Goal: Task Accomplishment & Management: Use online tool/utility

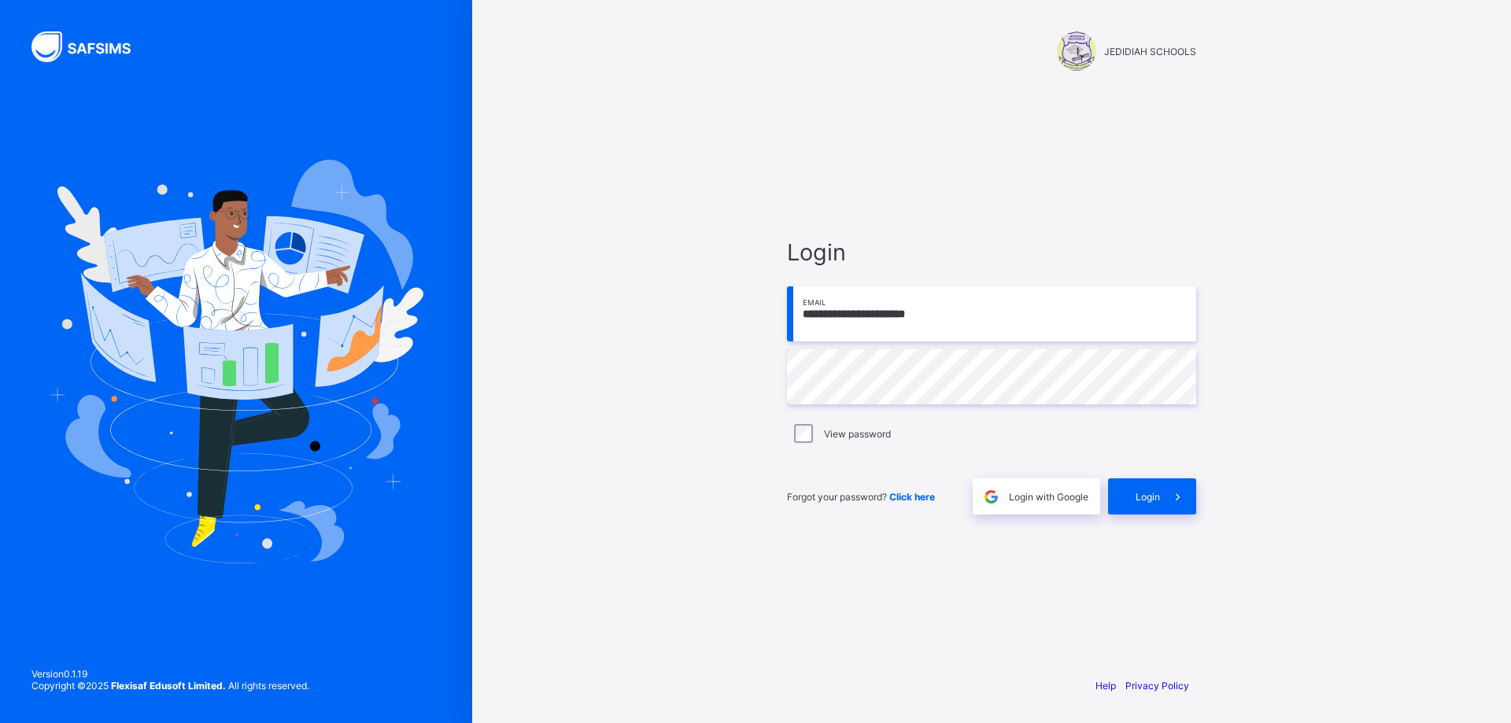
click at [938, 324] on input "**********" at bounding box center [991, 314] width 409 height 55
type input "**********"
click at [1129, 490] on div "Login" at bounding box center [1152, 497] width 88 height 36
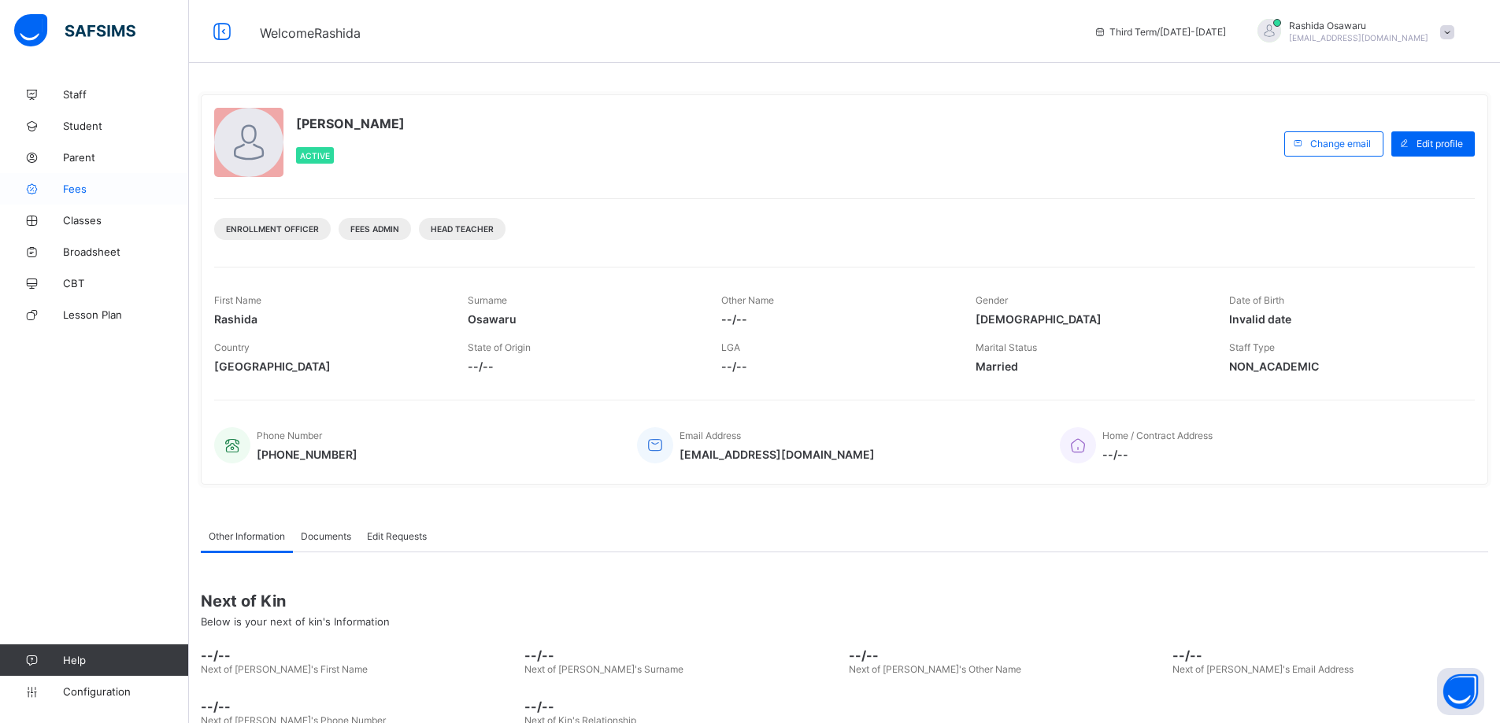
click at [73, 189] on span "Fees" at bounding box center [126, 189] width 126 height 13
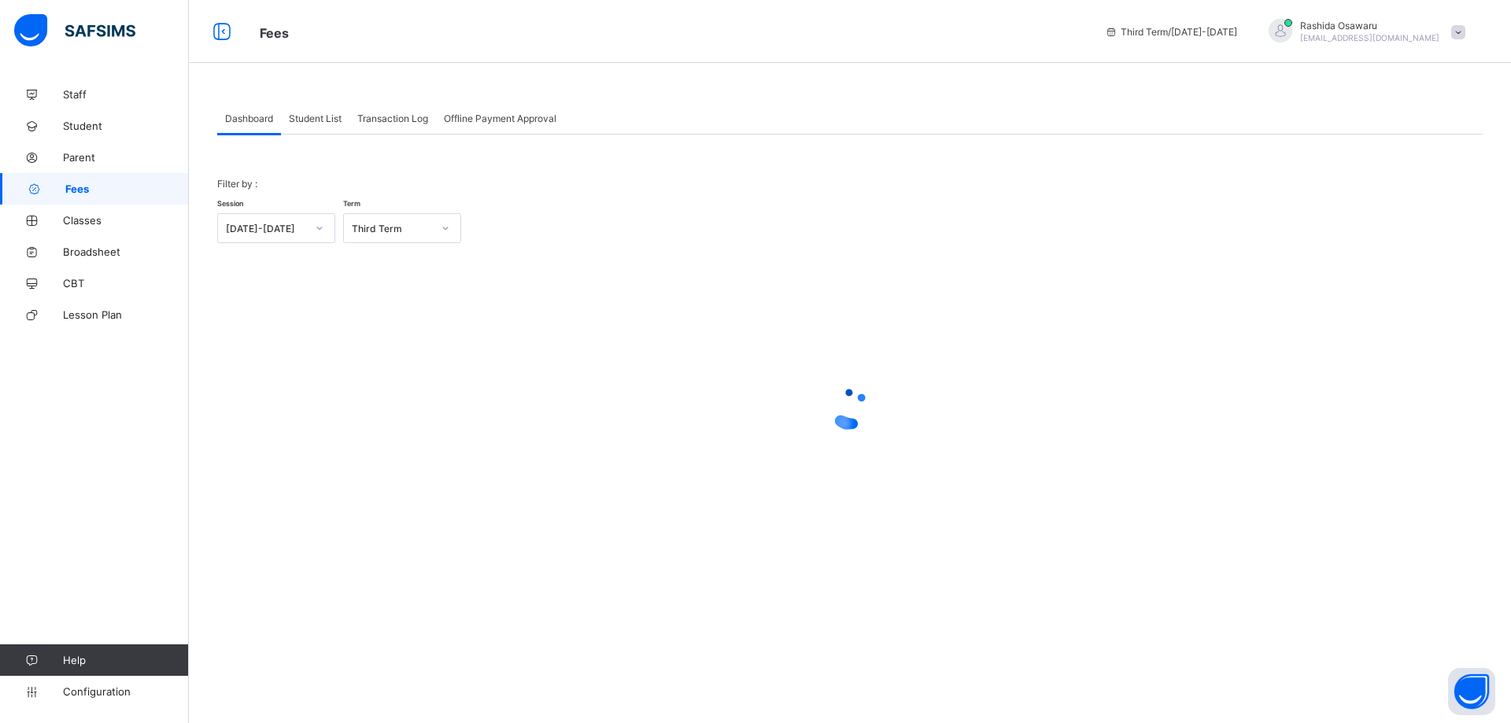
click at [311, 121] on span "Student List" at bounding box center [315, 119] width 53 height 12
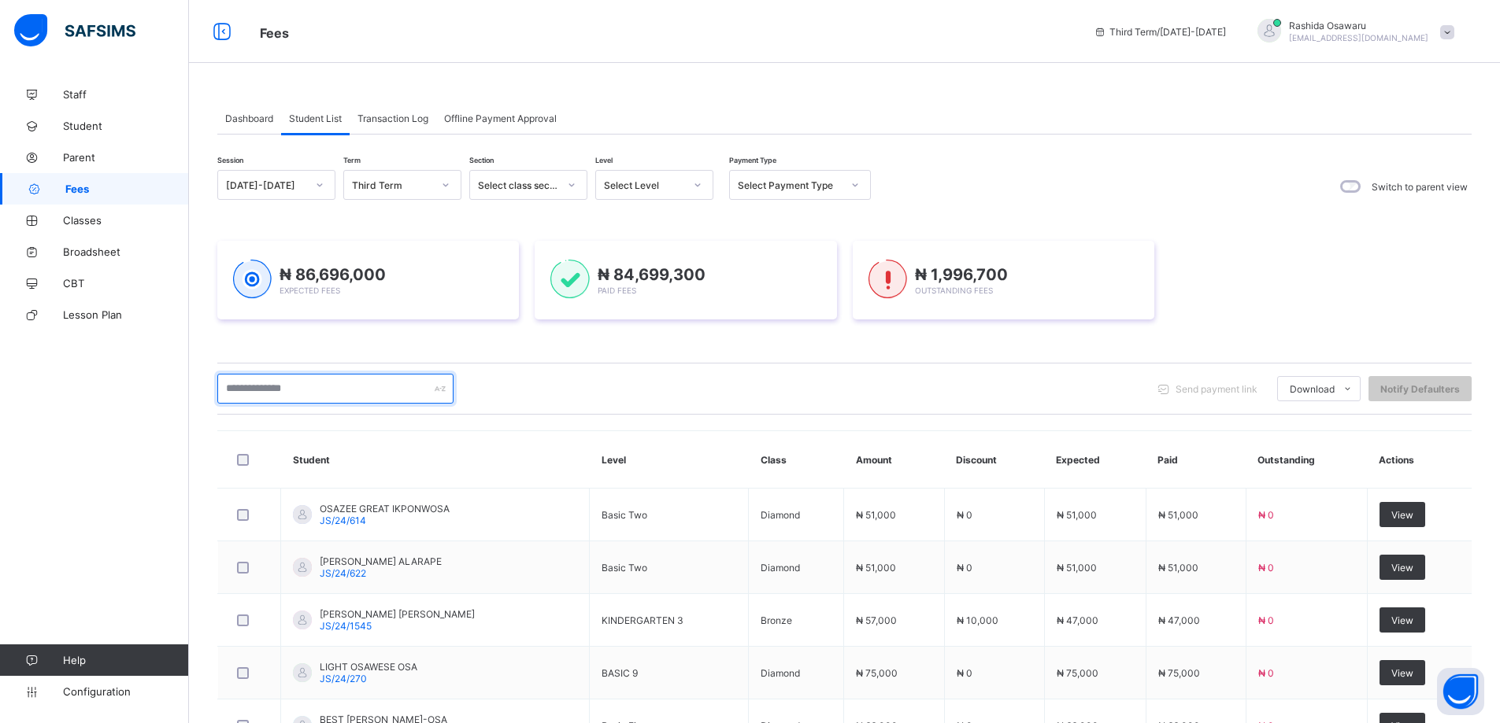
click at [256, 386] on input "text" at bounding box center [335, 389] width 236 height 30
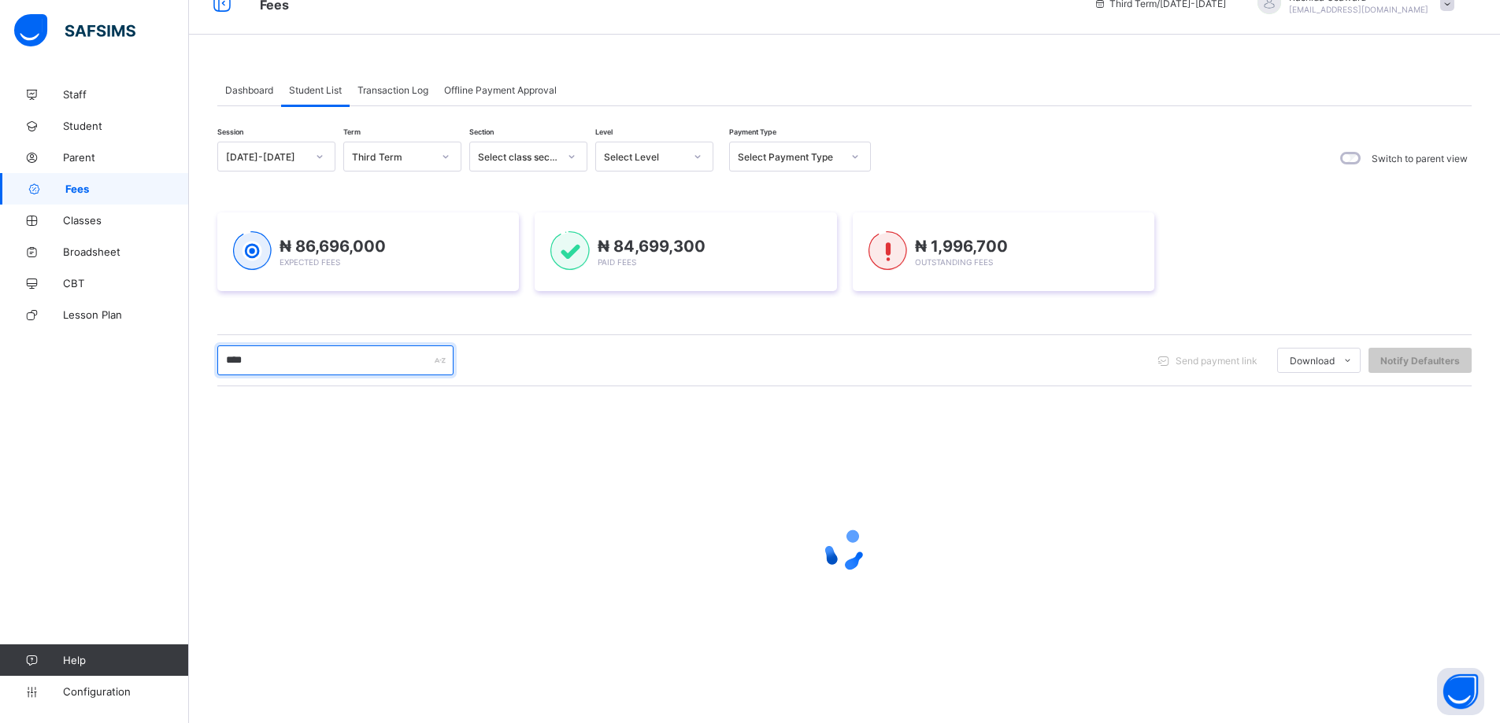
scroll to position [28, 0]
type input "****"
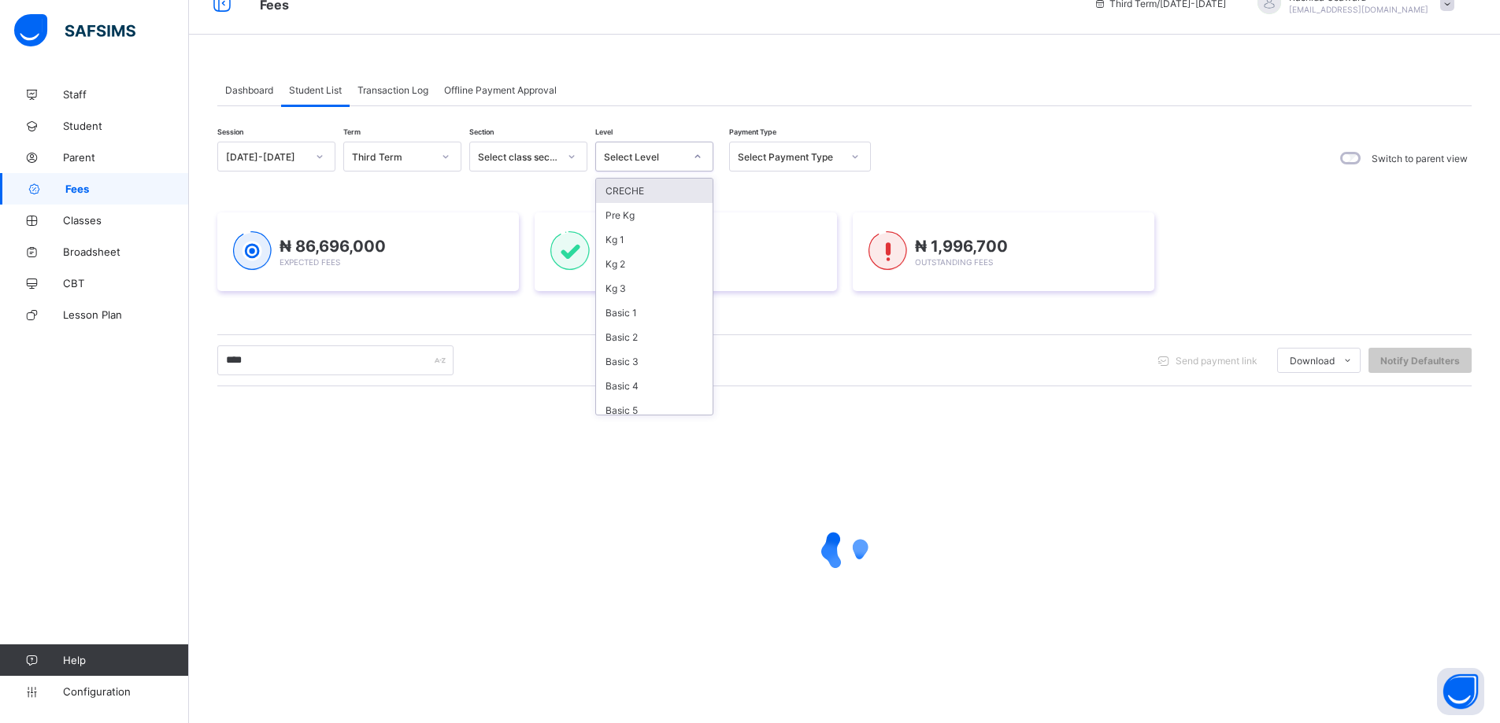
click at [697, 154] on icon at bounding box center [697, 157] width 9 height 16
click at [638, 314] on div "Basic 1" at bounding box center [654, 313] width 117 height 24
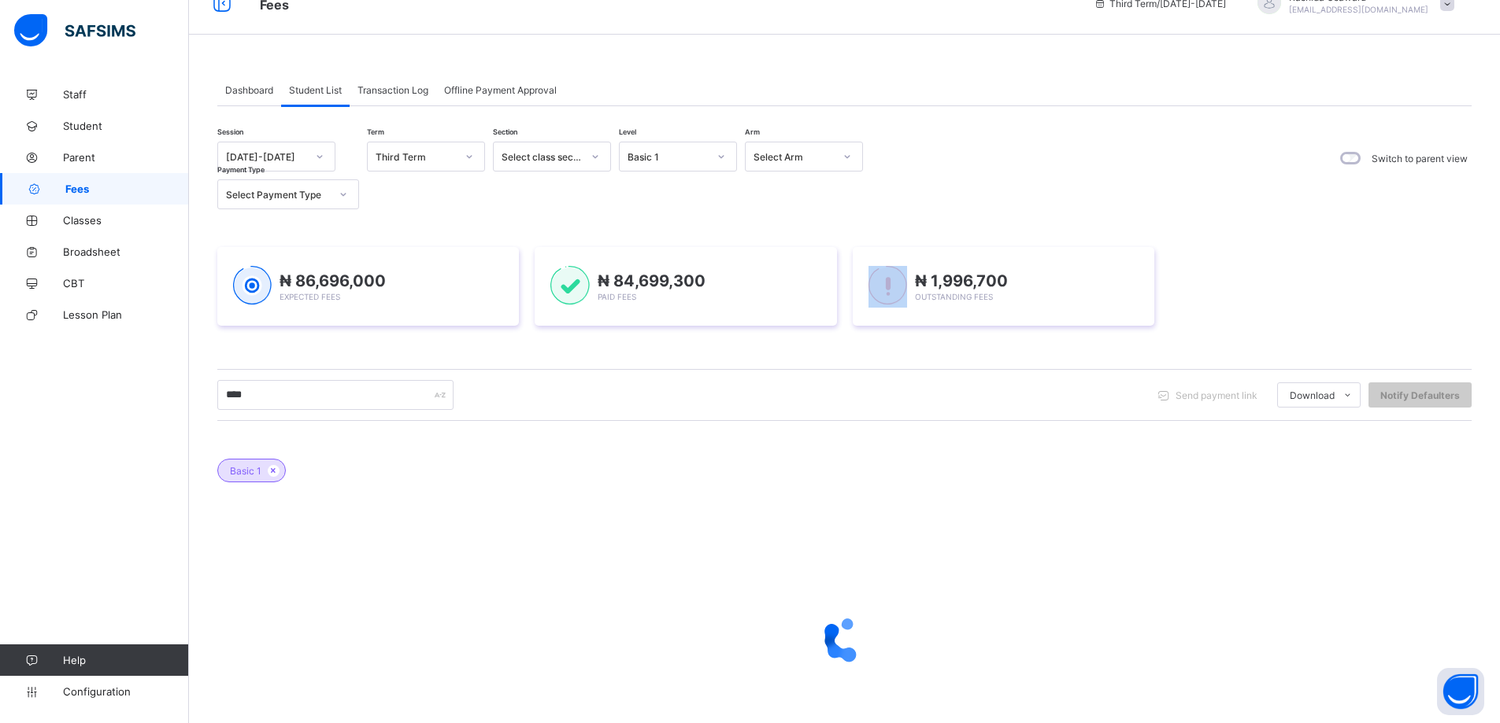
click at [638, 314] on div "₦ 84,699,300 Paid Fees" at bounding box center [684, 286] width 301 height 79
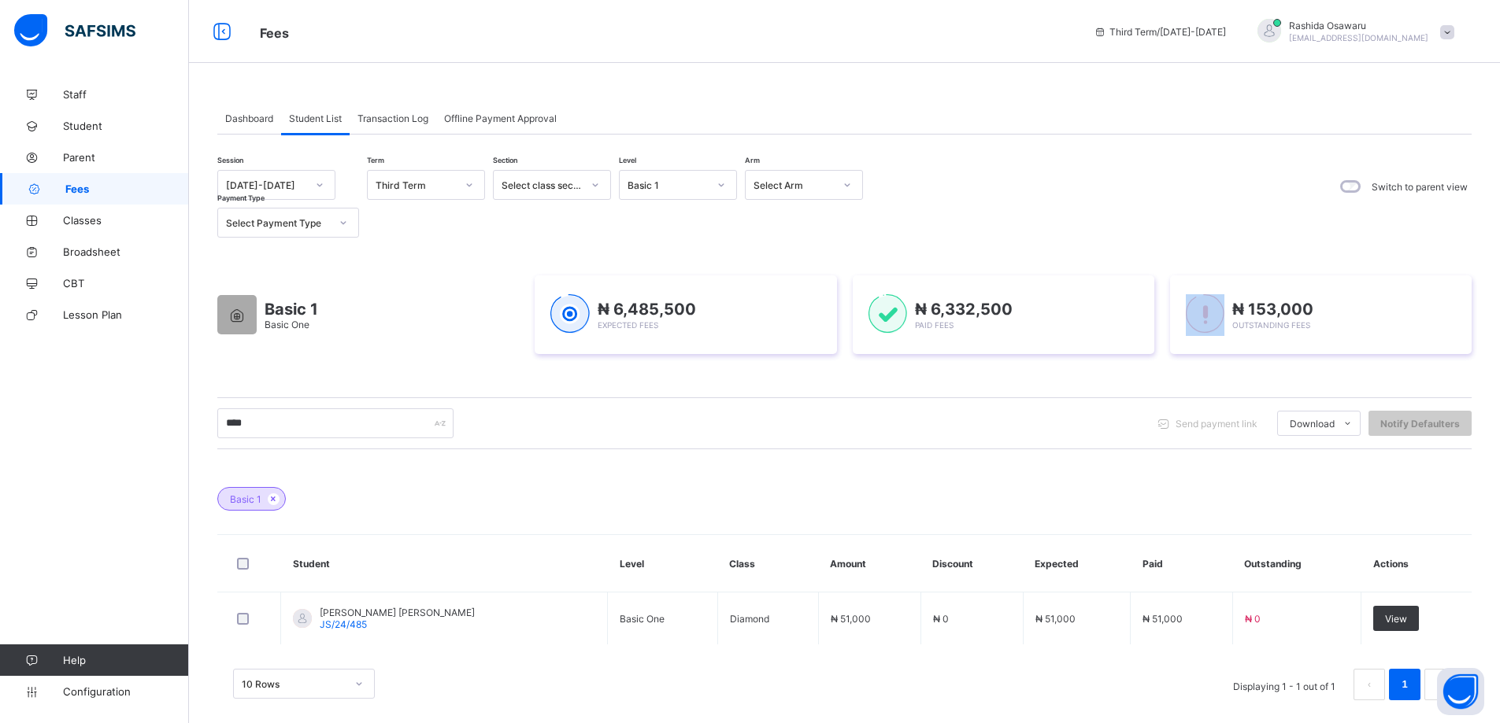
scroll to position [17, 0]
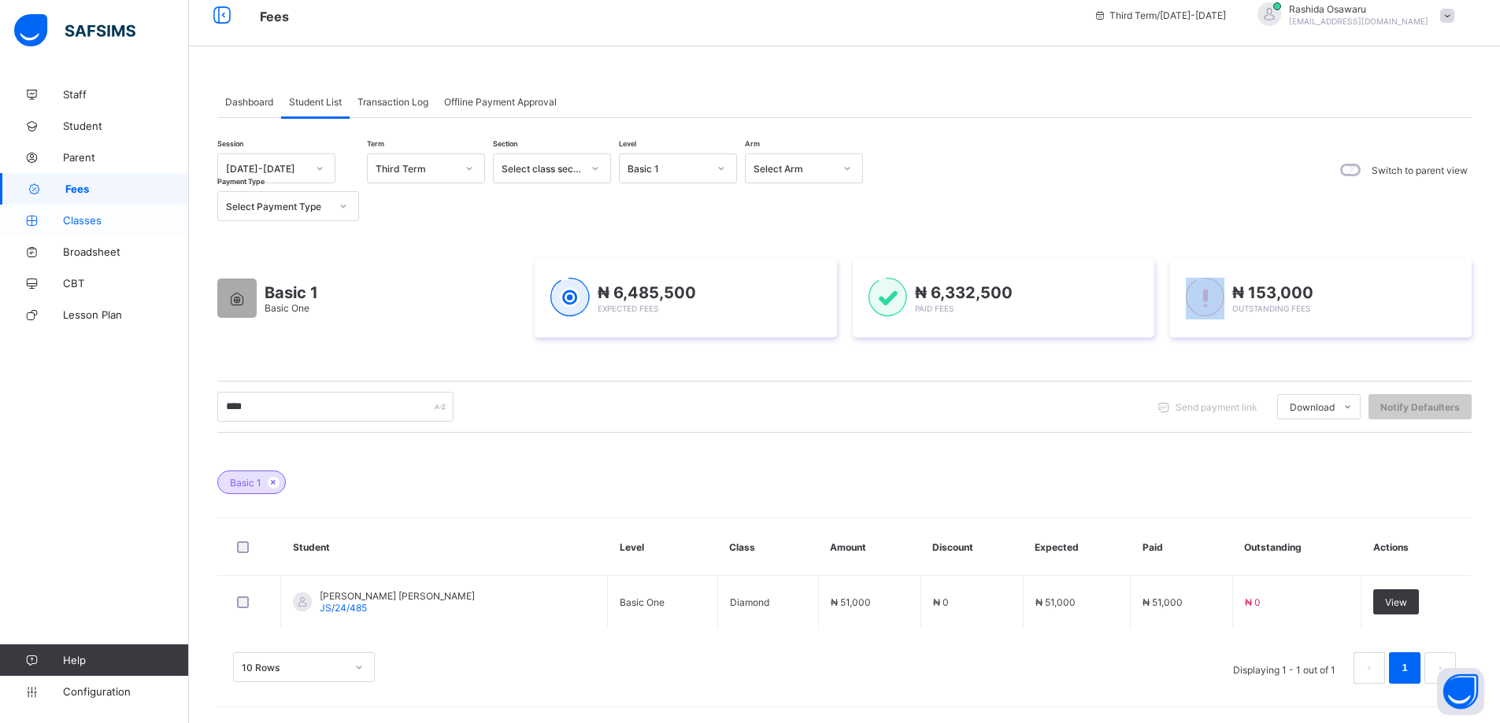
click at [80, 223] on span "Classes" at bounding box center [126, 220] width 126 height 13
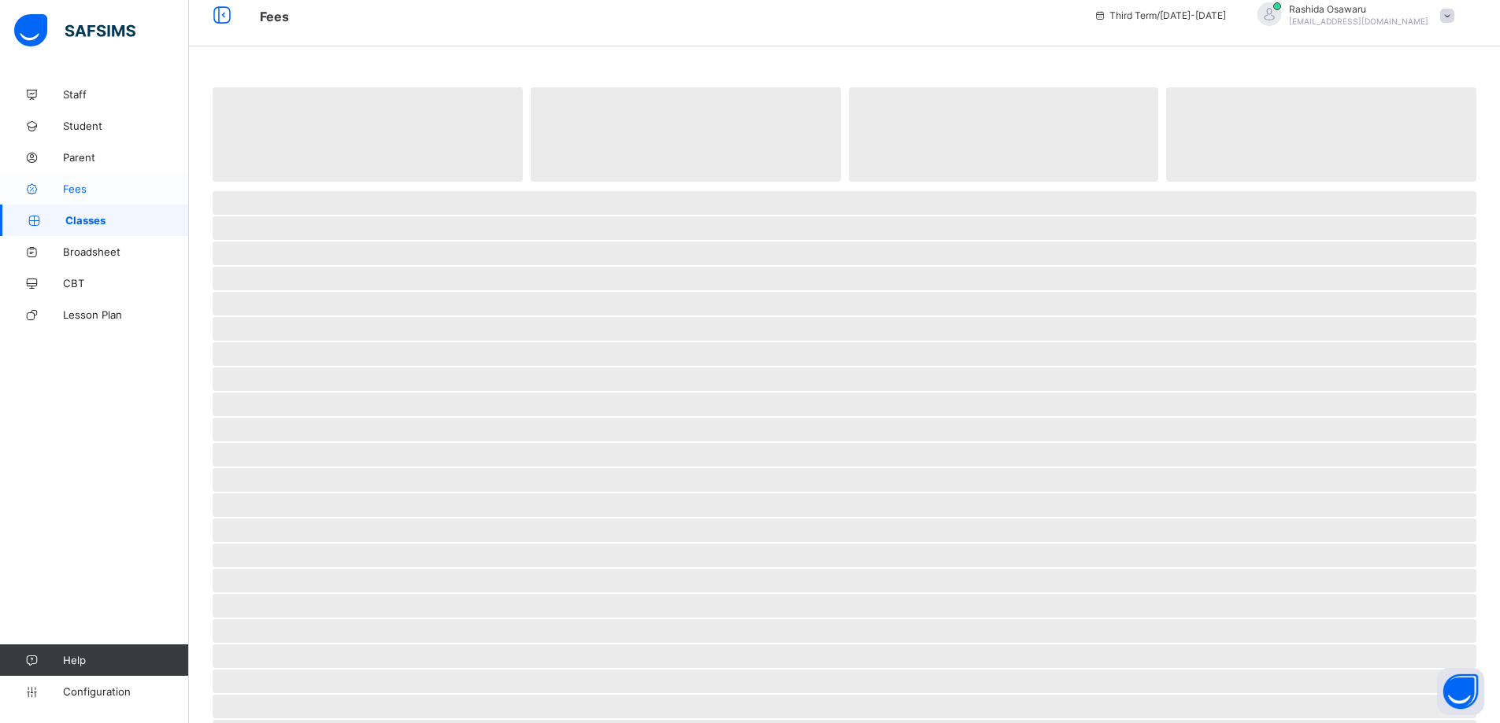
click at [77, 191] on span "Fees" at bounding box center [126, 189] width 126 height 13
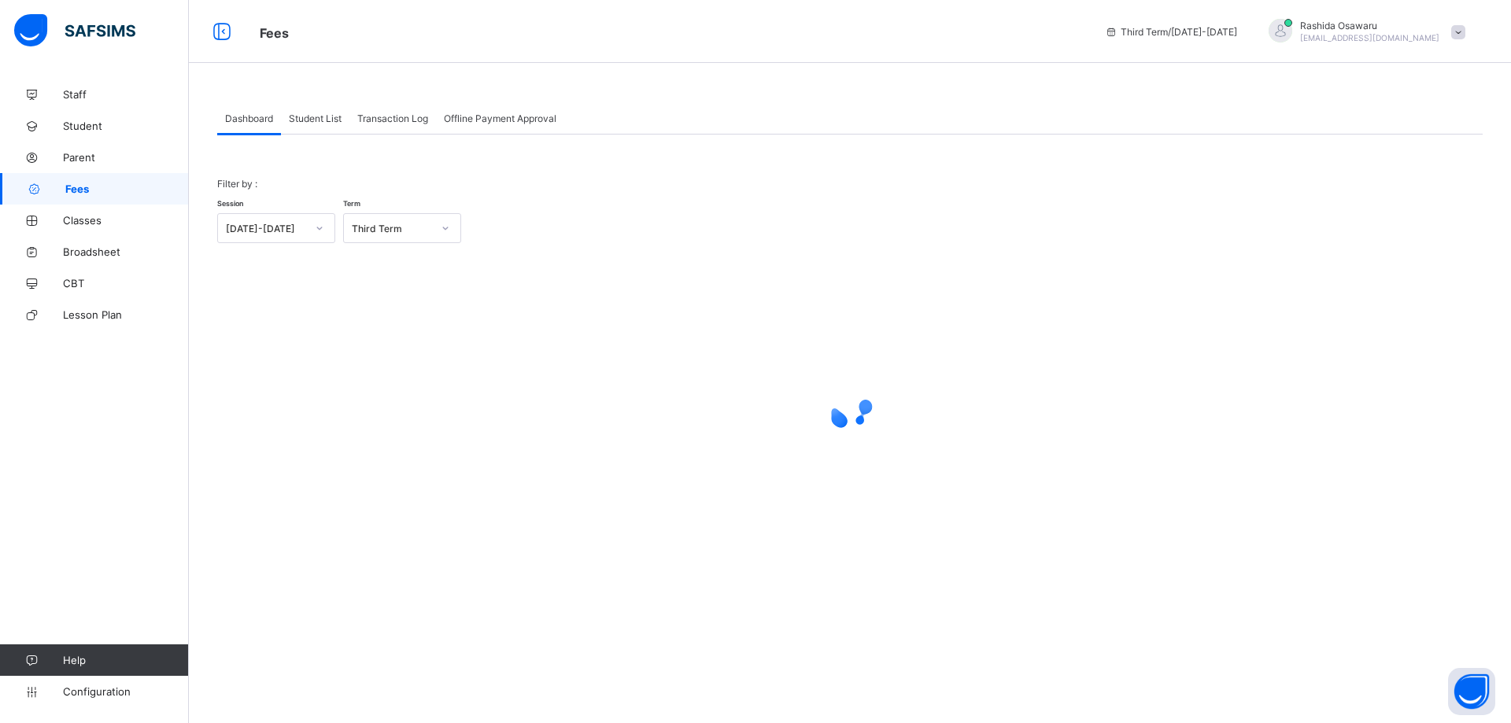
click at [316, 117] on span "Student List" at bounding box center [315, 119] width 53 height 12
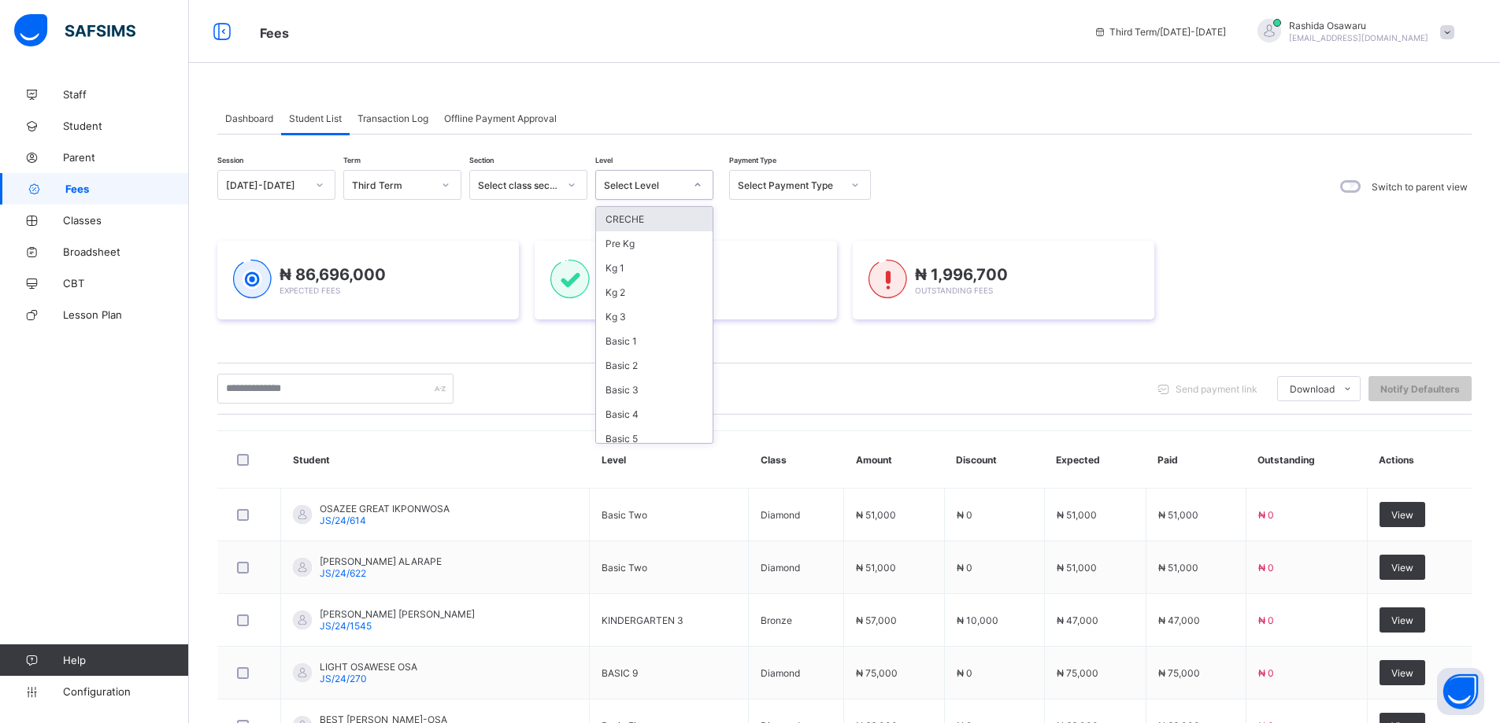
click at [697, 185] on icon at bounding box center [697, 185] width 9 height 16
click at [1041, 187] on div "Session [DATE]-[DATE] Term Third Term Section Select class section Level Select…" at bounding box center [844, 186] width 1254 height 33
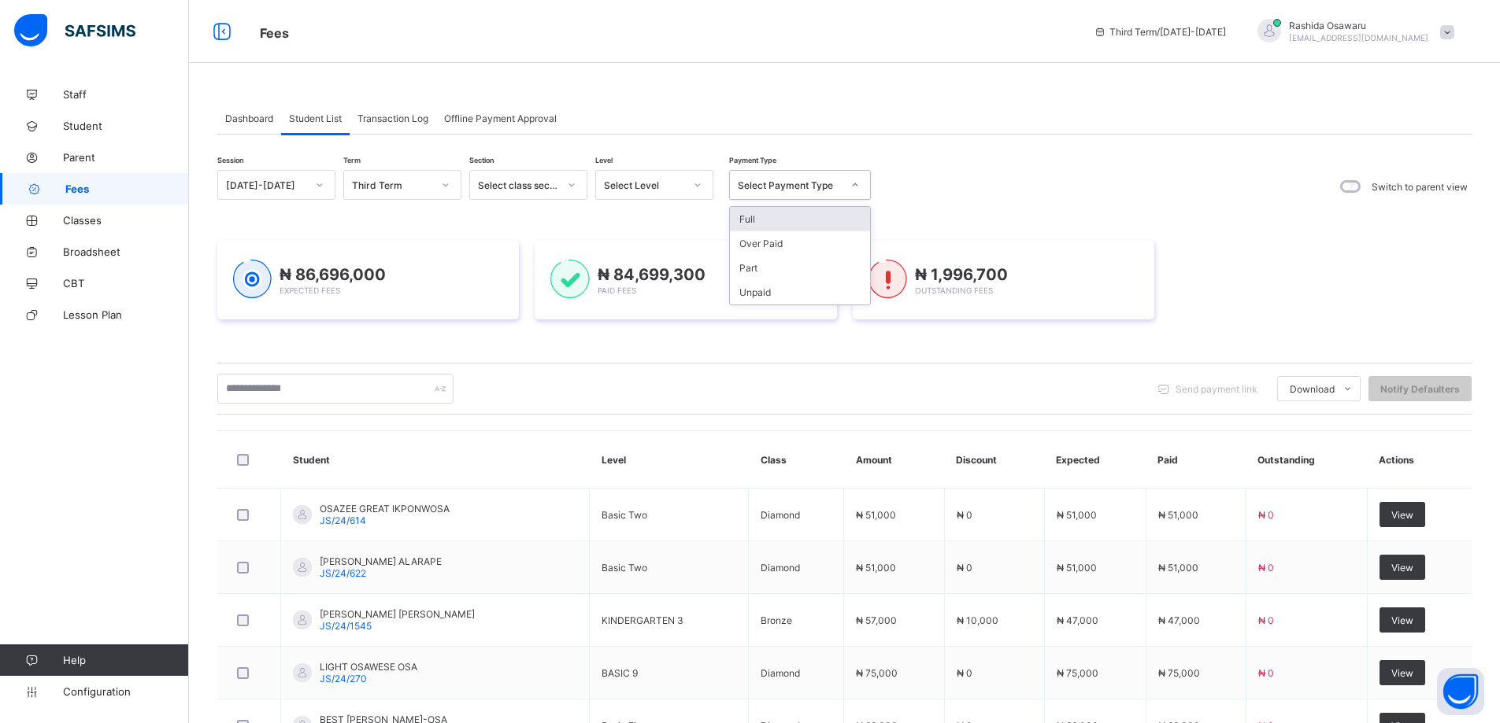
click at [855, 190] on icon at bounding box center [854, 185] width 9 height 16
click at [760, 291] on div "Unpaid" at bounding box center [800, 292] width 140 height 24
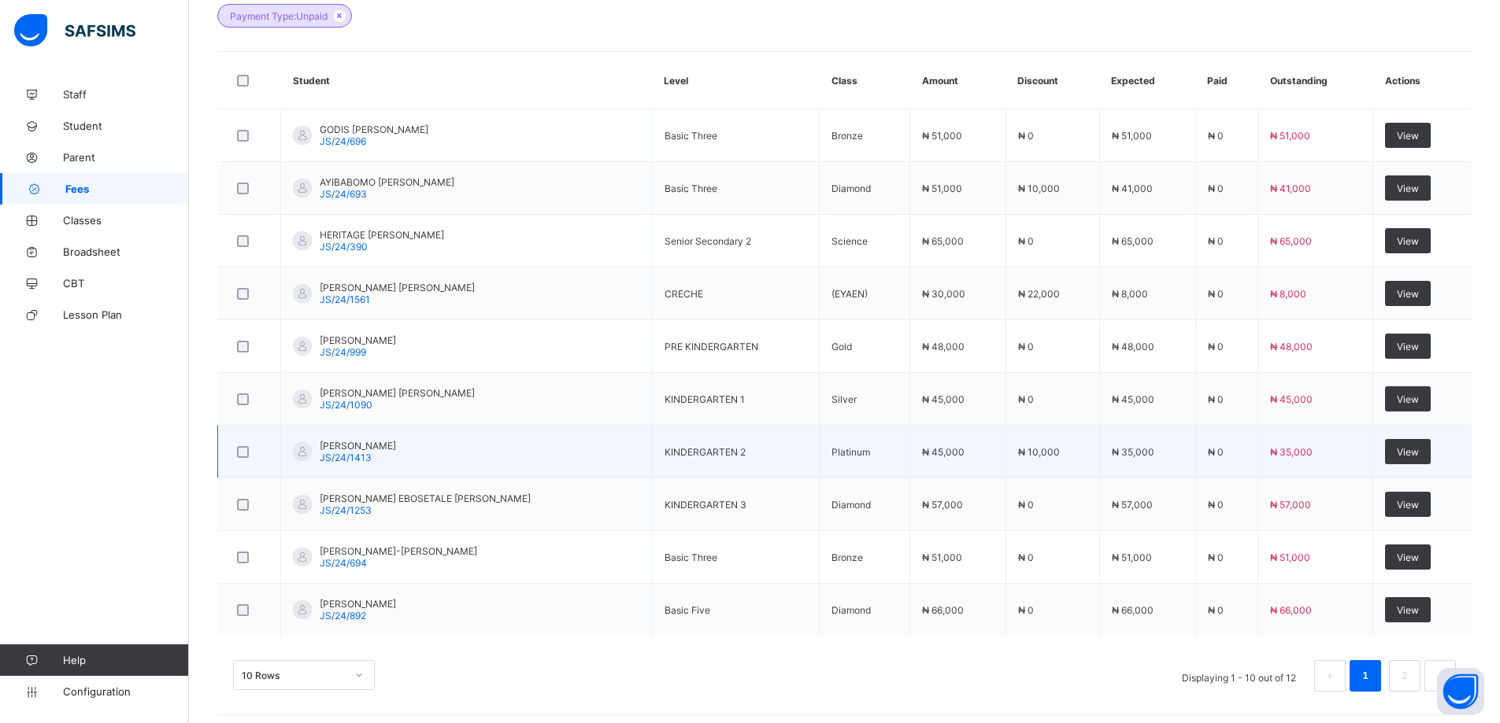
scroll to position [457, 0]
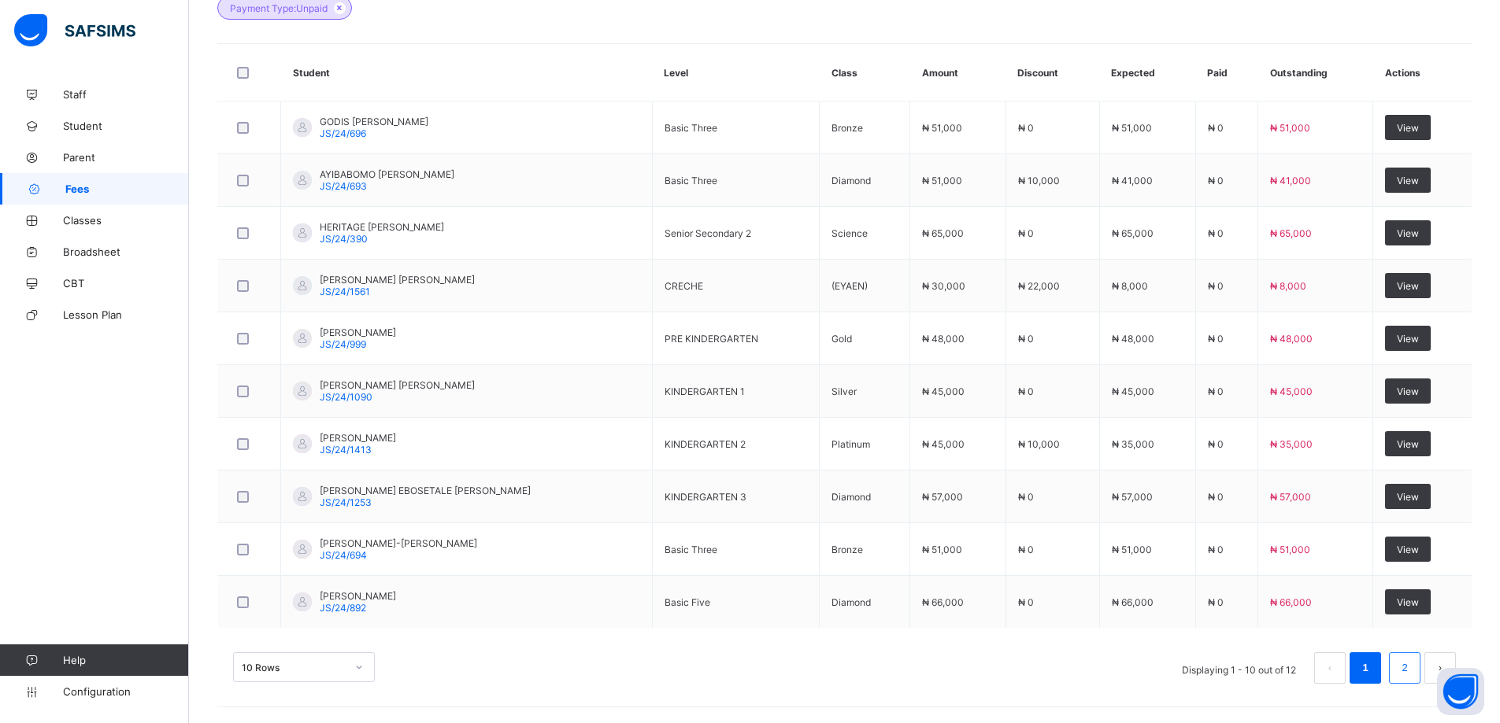
click at [1411, 669] on link "2" at bounding box center [1403, 668] width 15 height 20
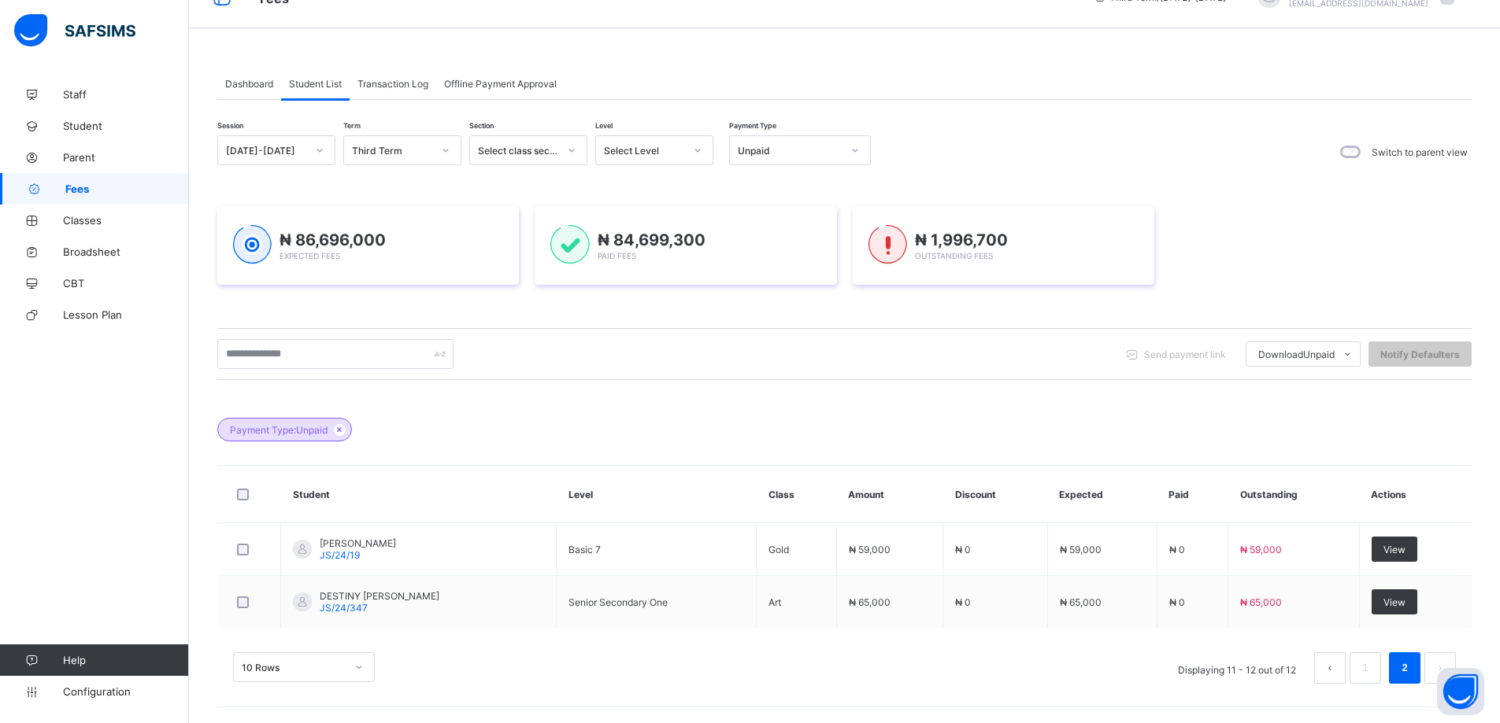
scroll to position [35, 0]
click at [1372, 675] on link "1" at bounding box center [1364, 668] width 15 height 20
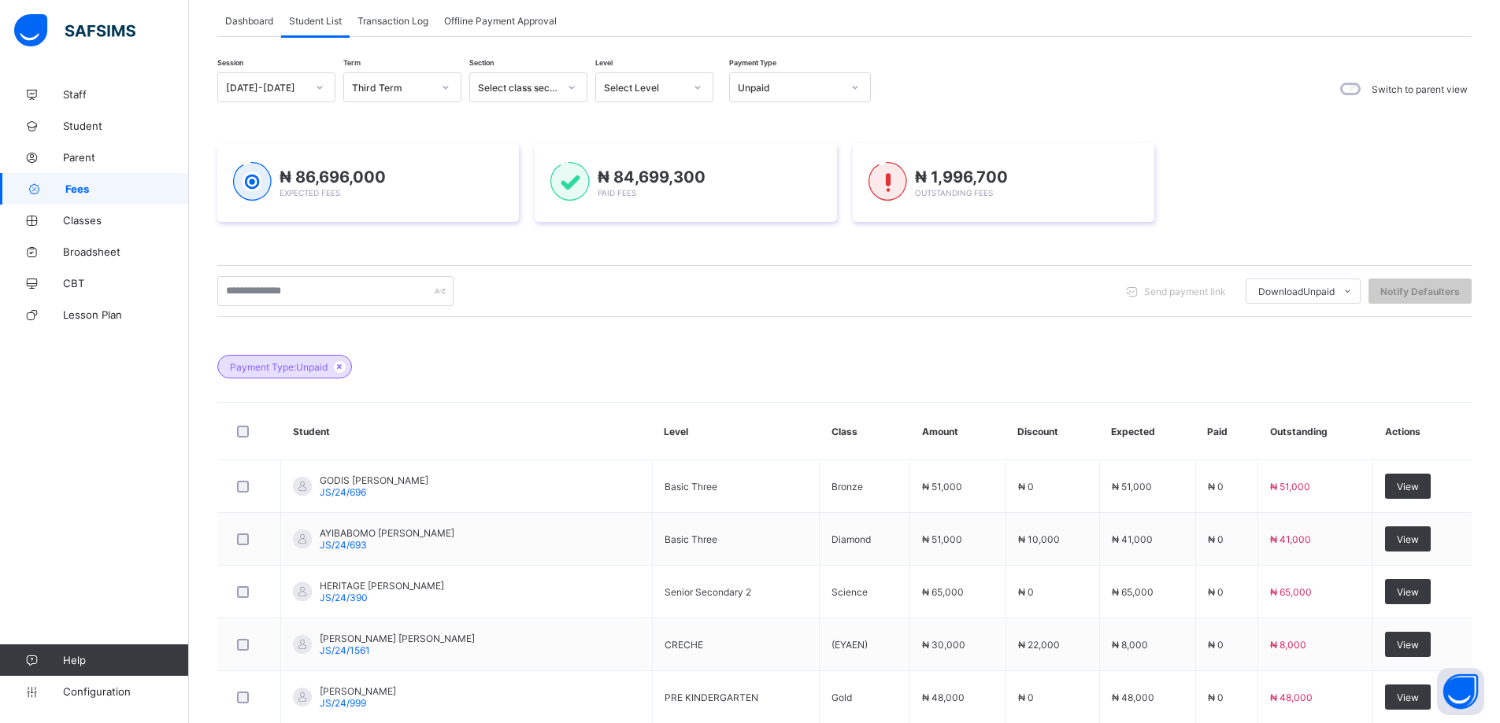
scroll to position [63, 0]
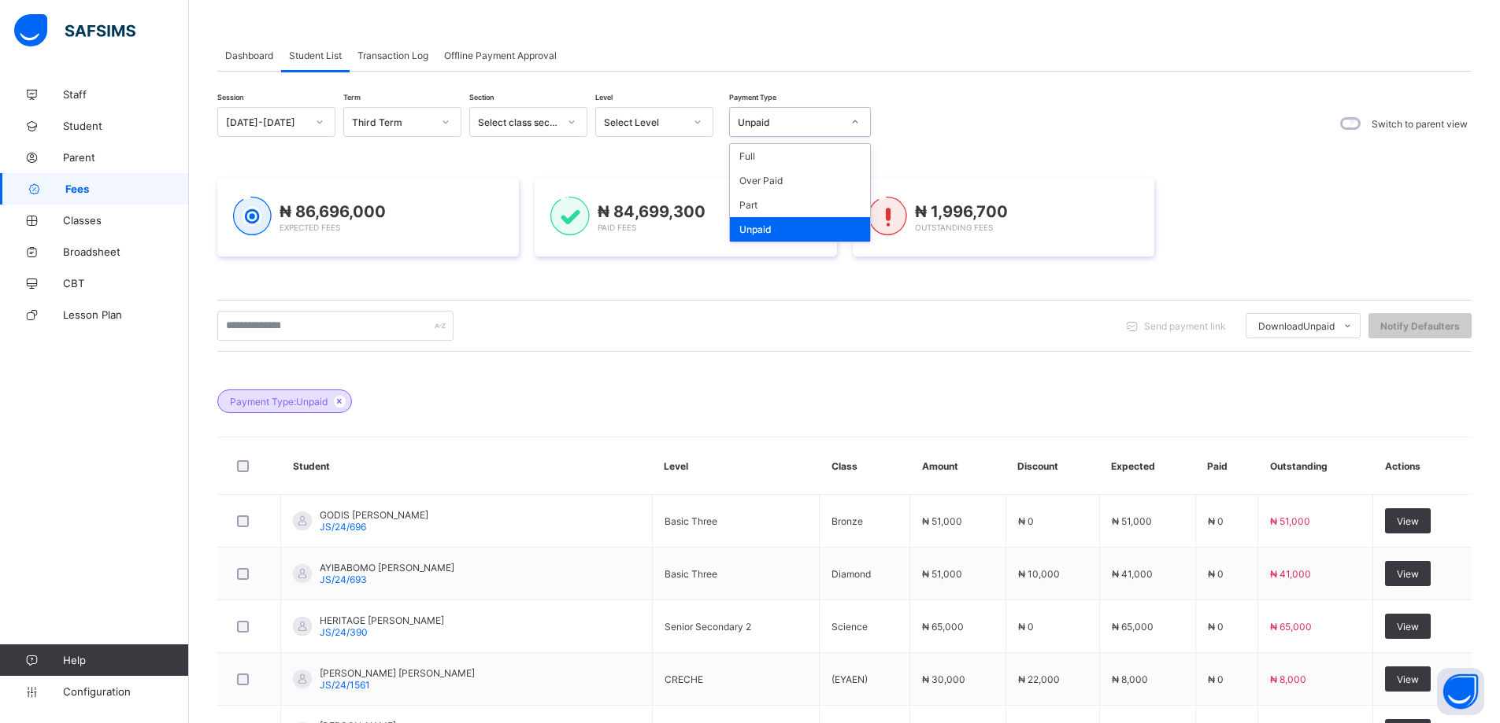
click at [858, 123] on icon at bounding box center [854, 122] width 9 height 16
click at [792, 208] on div "Part" at bounding box center [800, 205] width 140 height 24
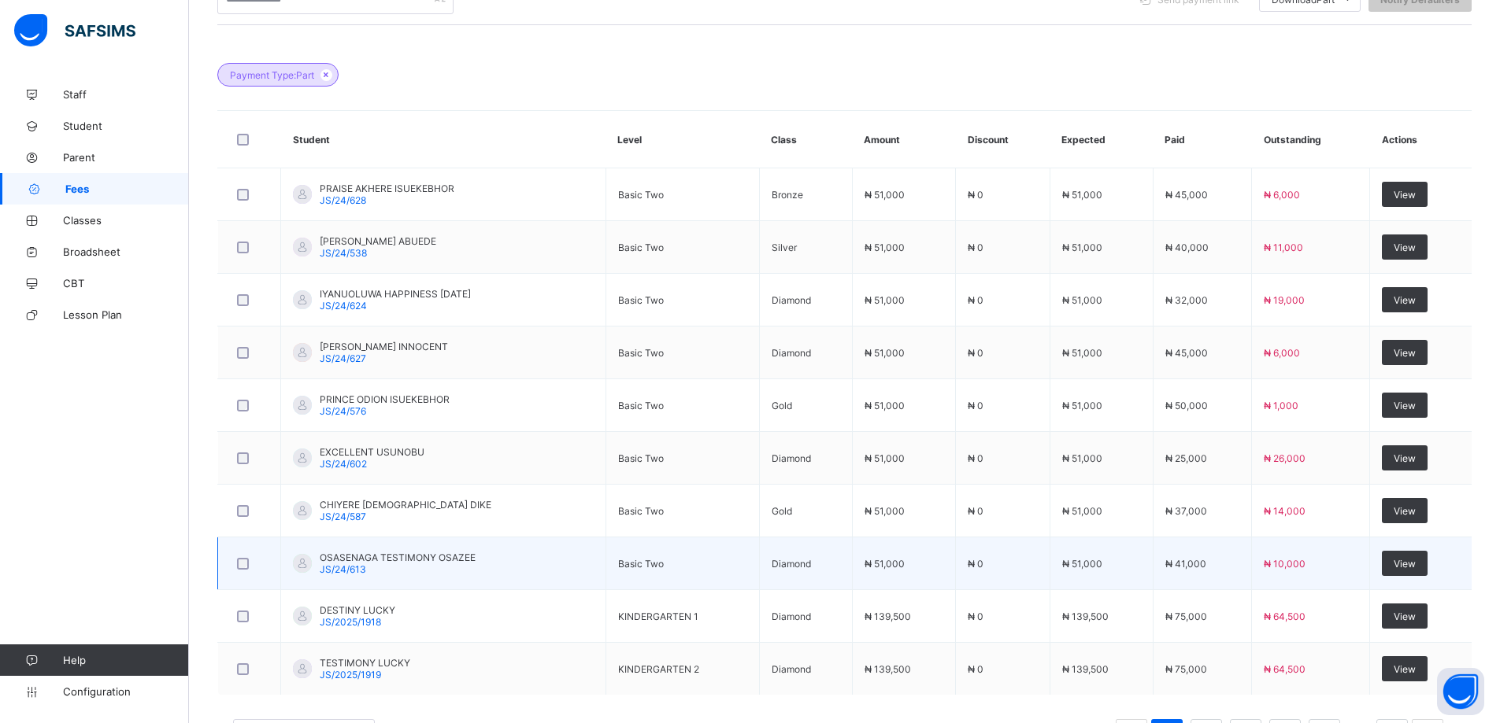
scroll to position [457, 0]
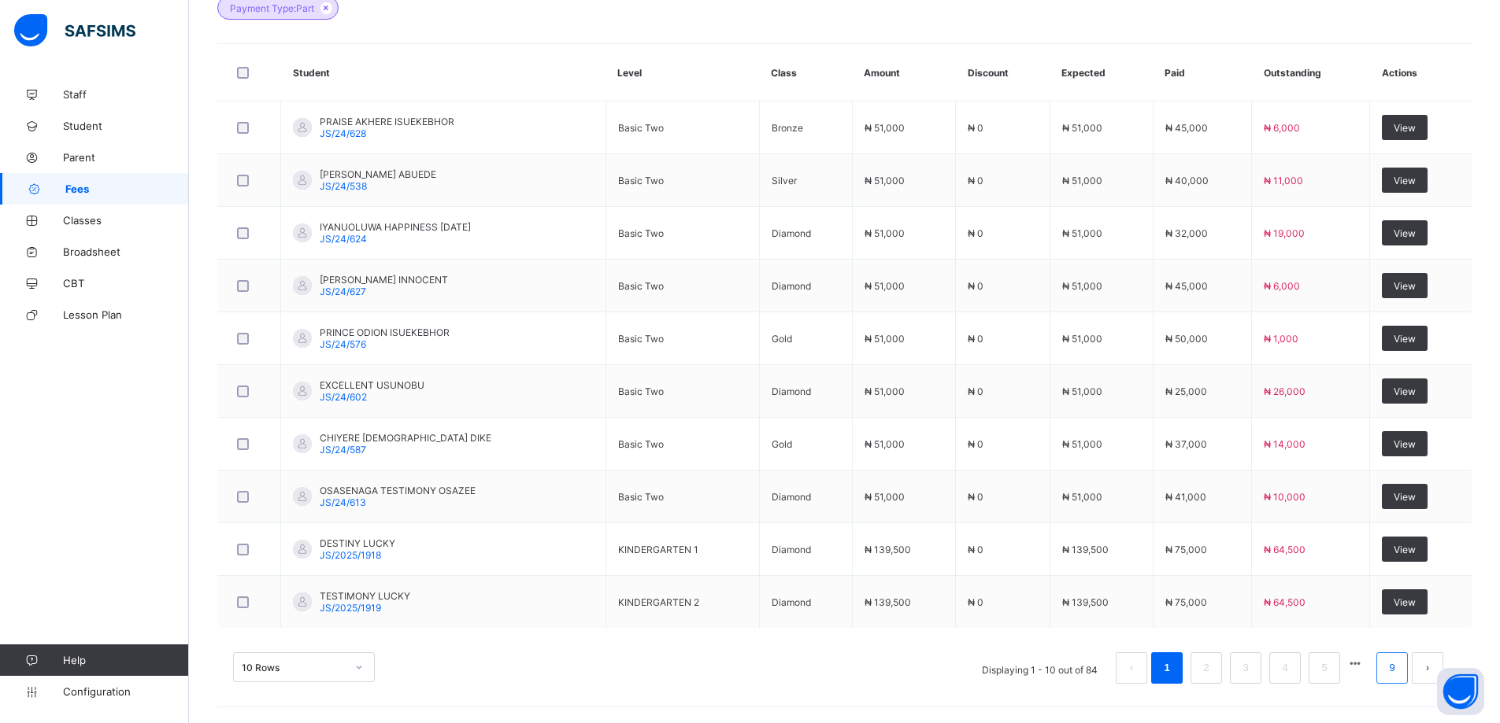
click at [1399, 671] on link "9" at bounding box center [1391, 668] width 15 height 20
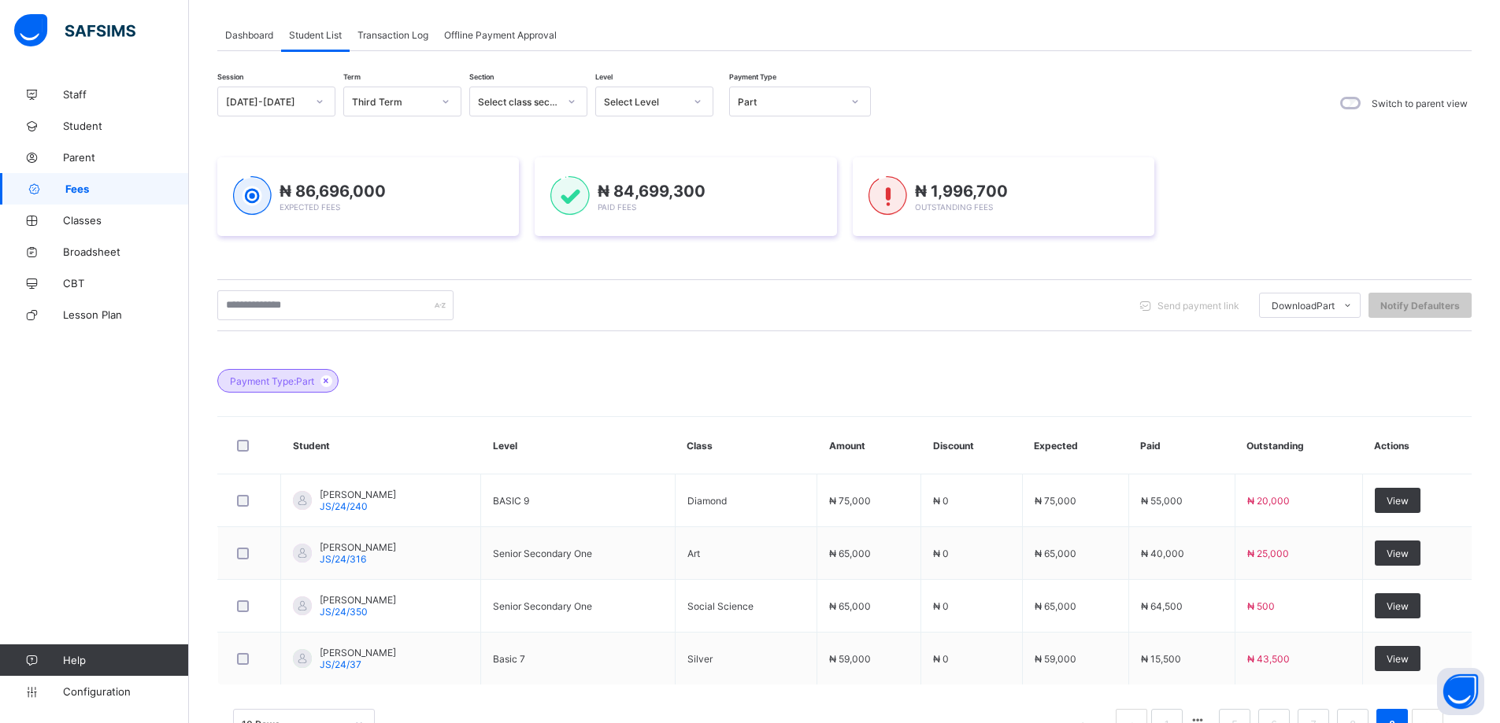
scroll to position [140, 0]
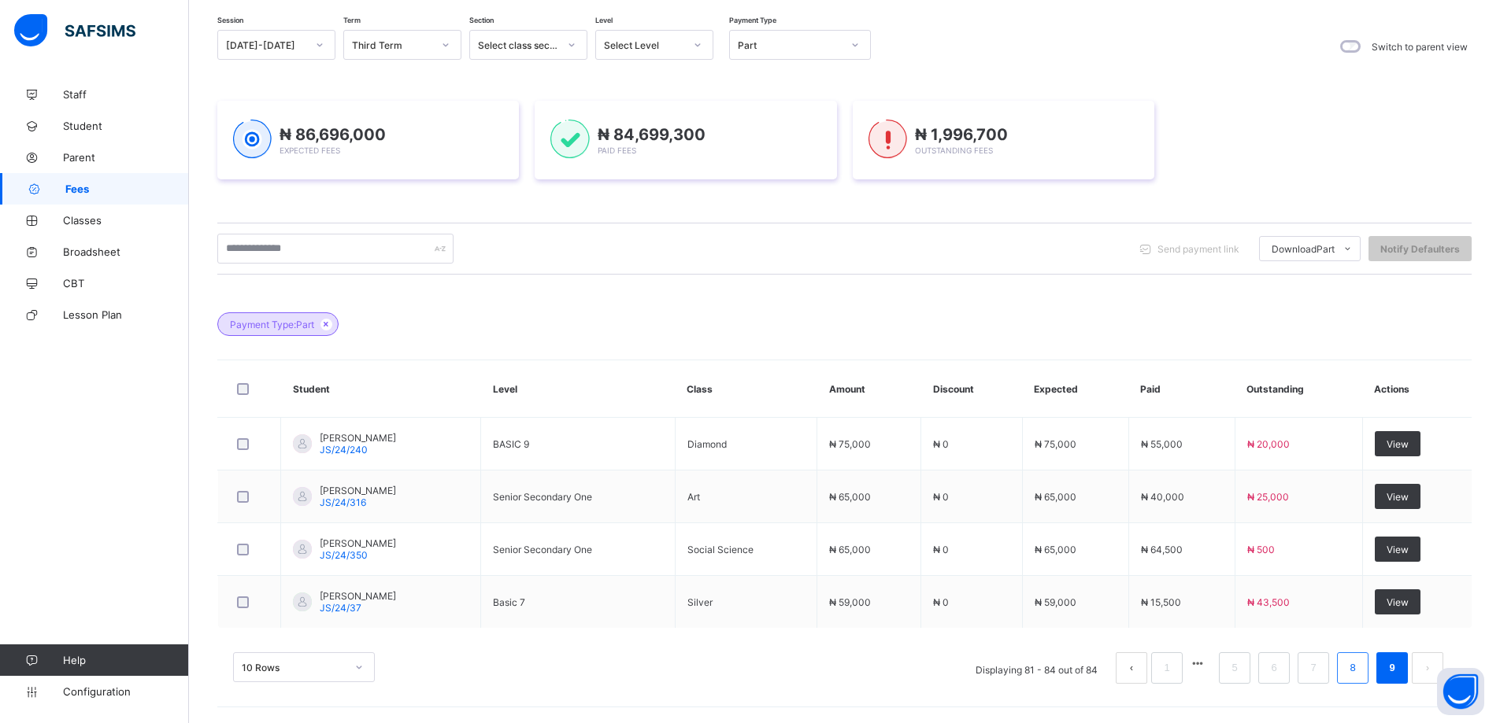
click at [1359, 671] on link "8" at bounding box center [1351, 668] width 15 height 20
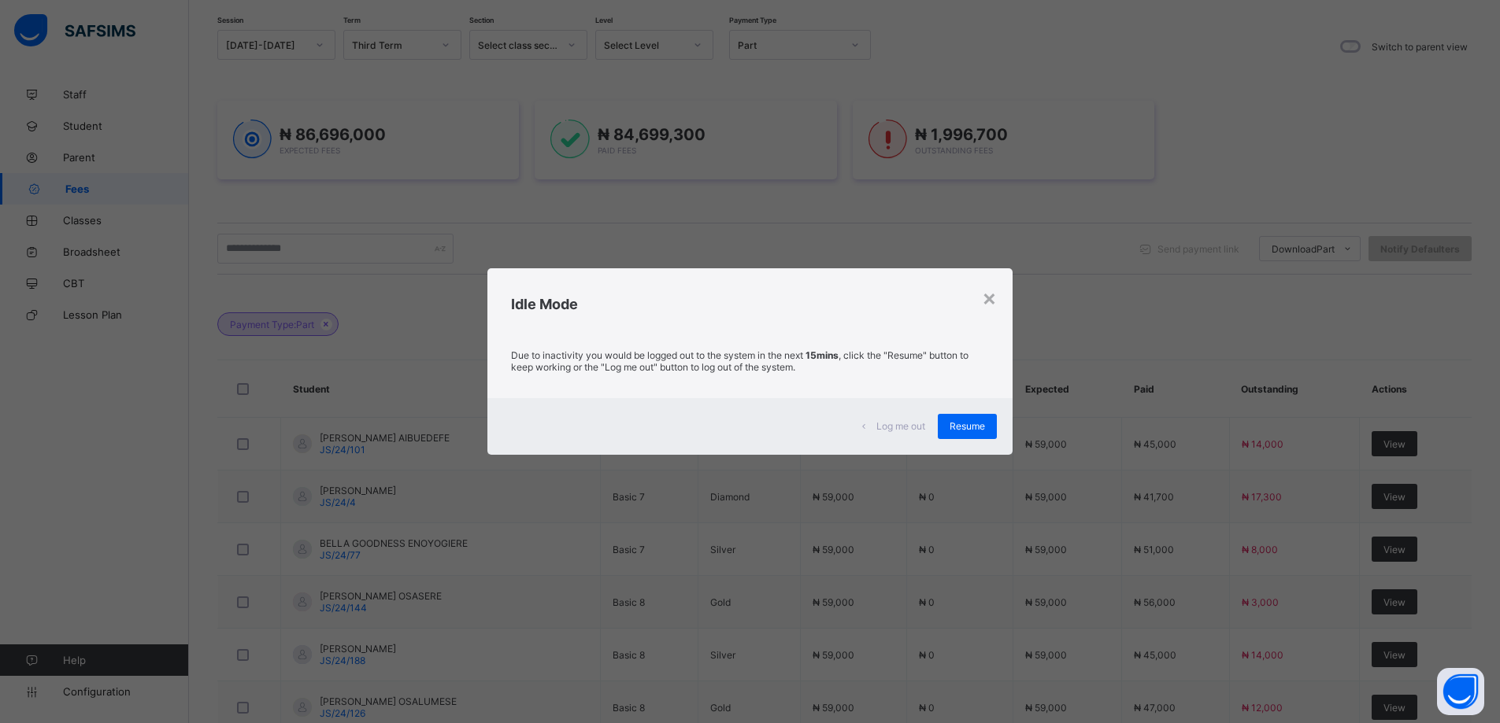
click at [1447, 541] on div "× Idle Mode Due to inactivity you would be logged out to the system in the next…" at bounding box center [750, 361] width 1500 height 723
click at [1448, 541] on div "× Idle Mode Due to inactivity you would be logged out to the system in the next…" at bounding box center [750, 361] width 1500 height 723
click at [1449, 546] on div "× Idle Mode Due to inactivity you would be logged out to the system in the next…" at bounding box center [750, 361] width 1500 height 723
click at [1452, 549] on div "× Idle Mode Due to inactivity you would be logged out to the system in the next…" at bounding box center [750, 361] width 1500 height 723
click at [974, 424] on span "Resume" at bounding box center [966, 426] width 35 height 12
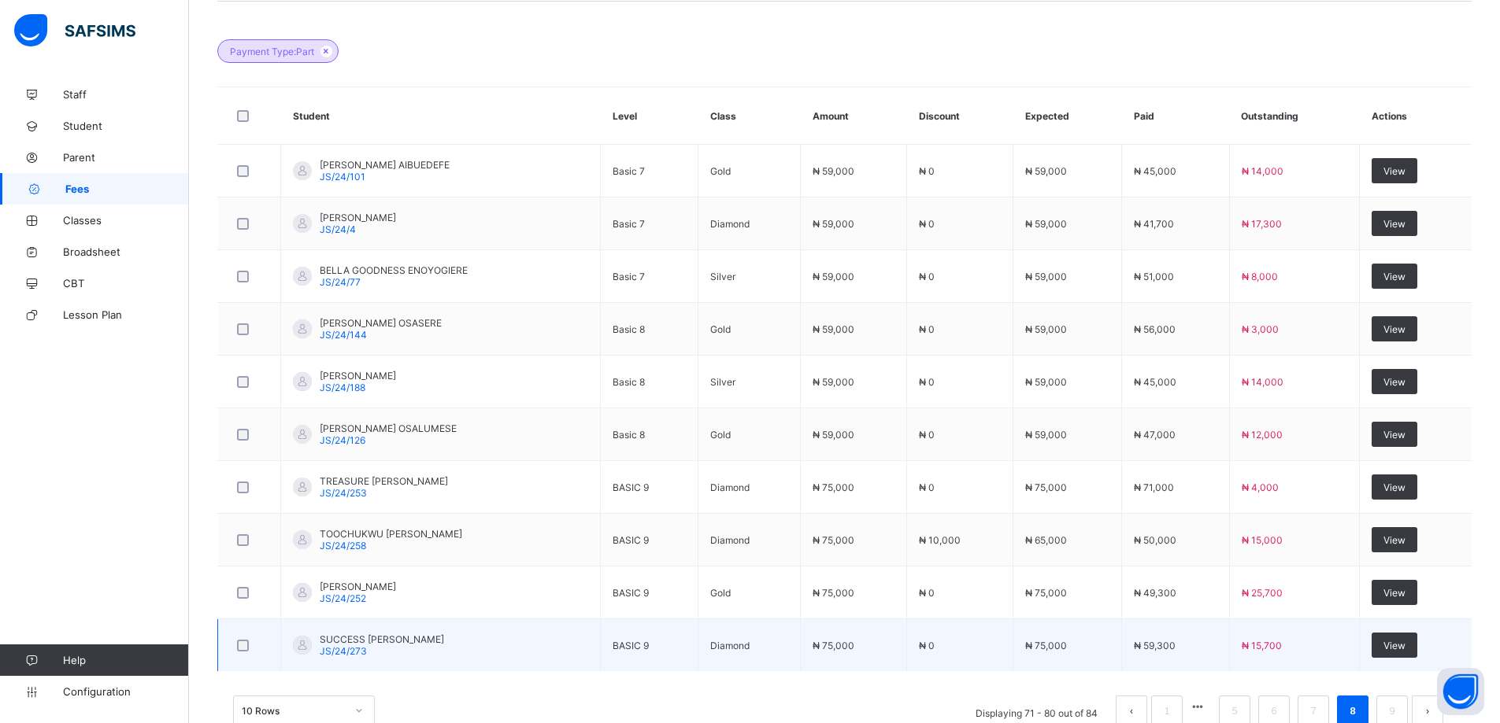
scroll to position [457, 0]
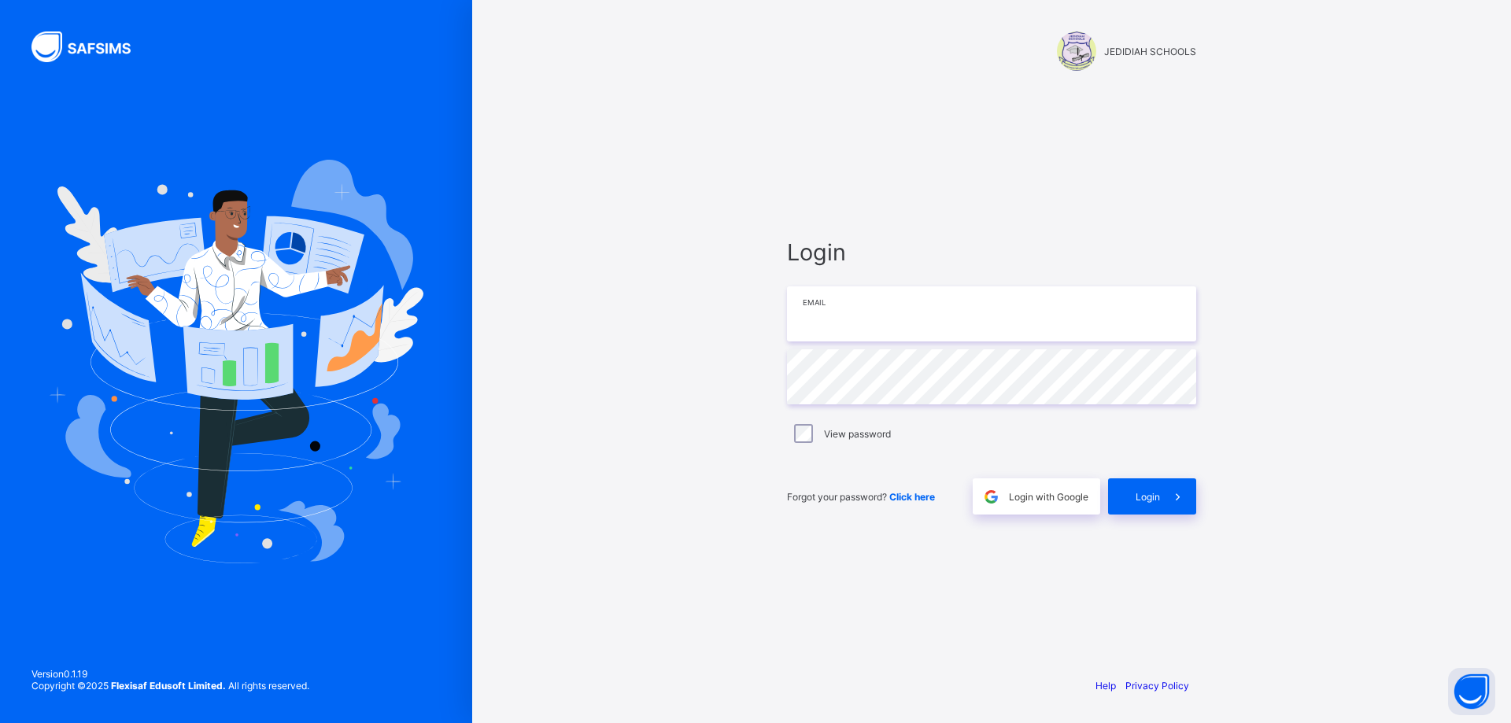
type input "**********"
